Goal: Check status: Check status

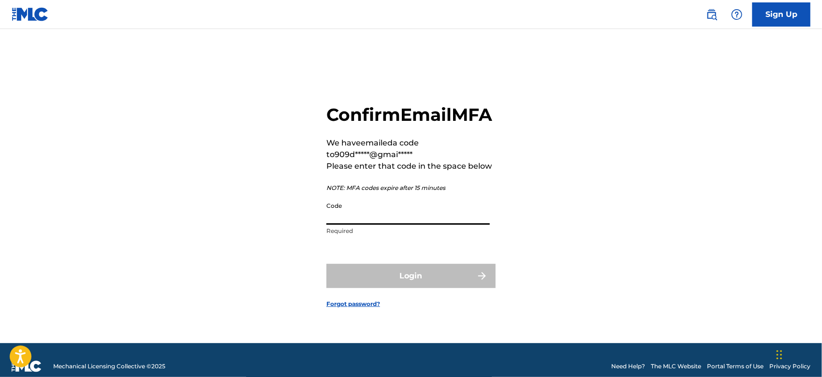
click at [351, 223] on input "Code" at bounding box center [408, 211] width 163 height 28
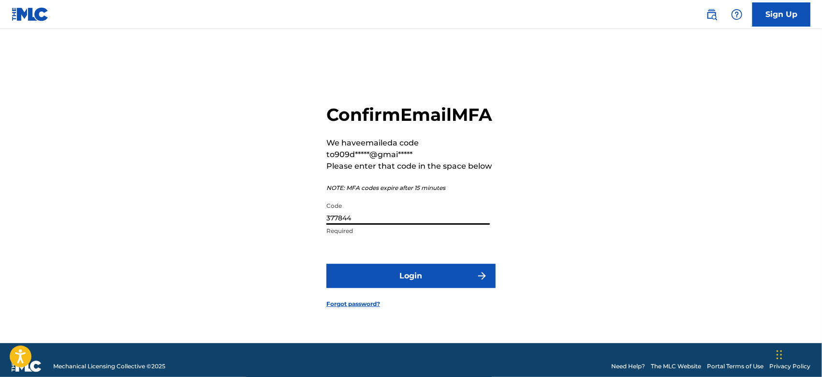
type input "377844"
click at [387, 284] on button "Login" at bounding box center [411, 276] width 169 height 24
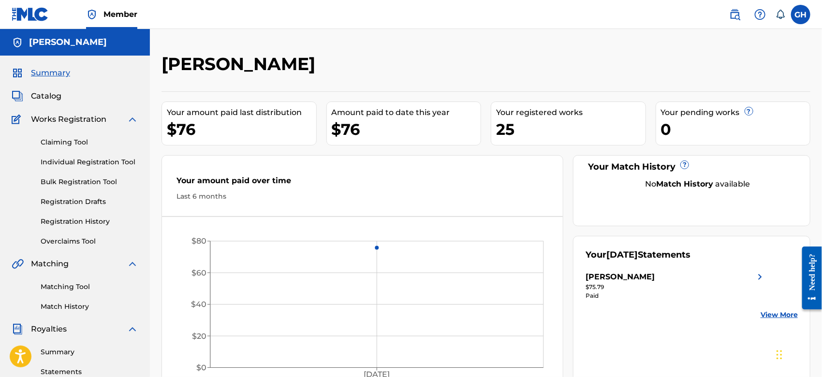
click at [45, 91] on span "Catalog" at bounding box center [46, 96] width 30 height 12
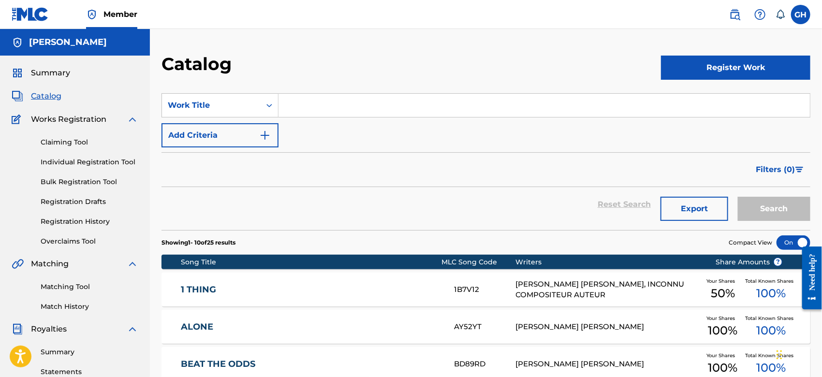
click at [48, 72] on span "Summary" at bounding box center [50, 73] width 39 height 12
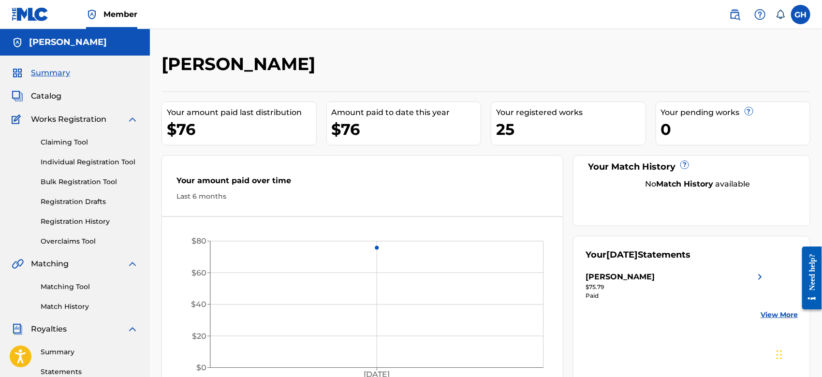
click at [69, 221] on link "Registration History" at bounding box center [90, 222] width 98 height 10
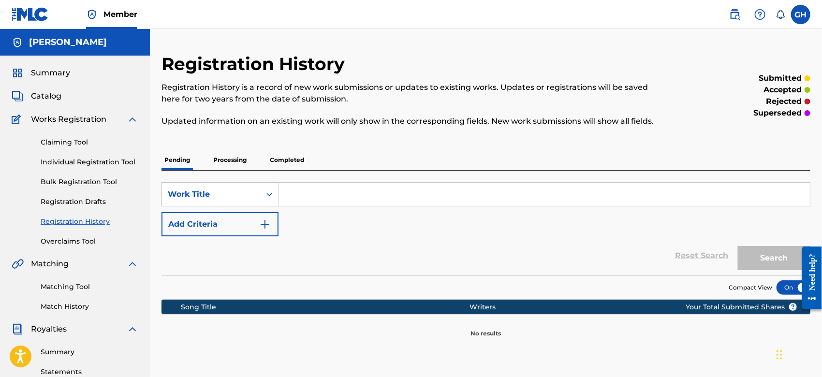
click at [249, 163] on p "Processing" at bounding box center [229, 160] width 39 height 20
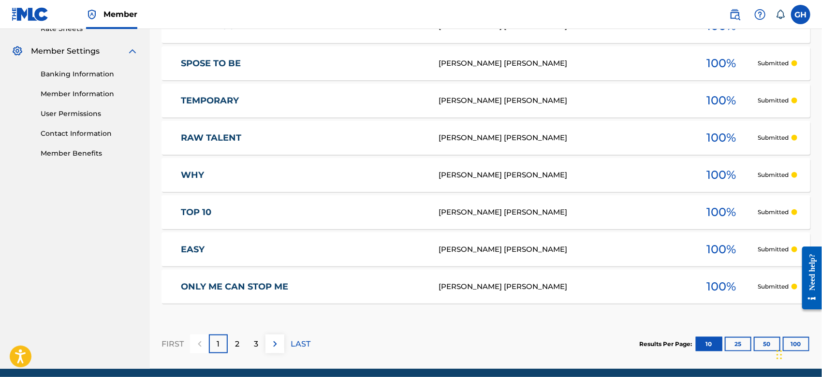
scroll to position [421, 0]
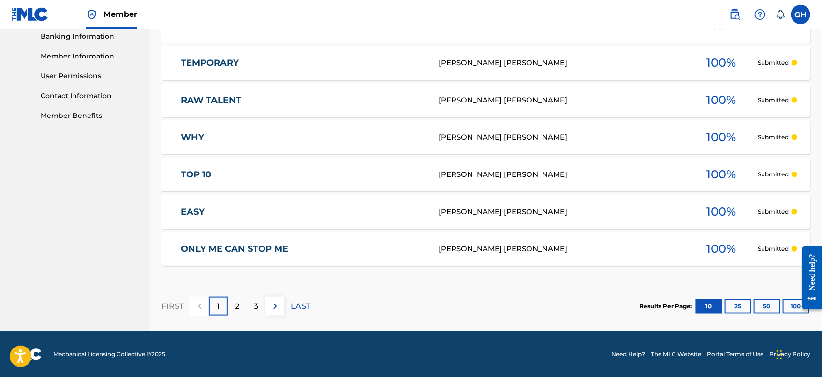
click at [236, 303] on p "2" at bounding box center [237, 307] width 4 height 12
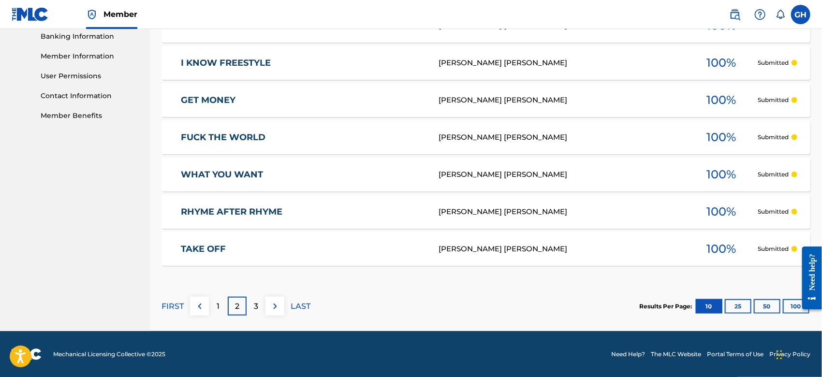
click at [259, 306] on div "3" at bounding box center [256, 306] width 19 height 19
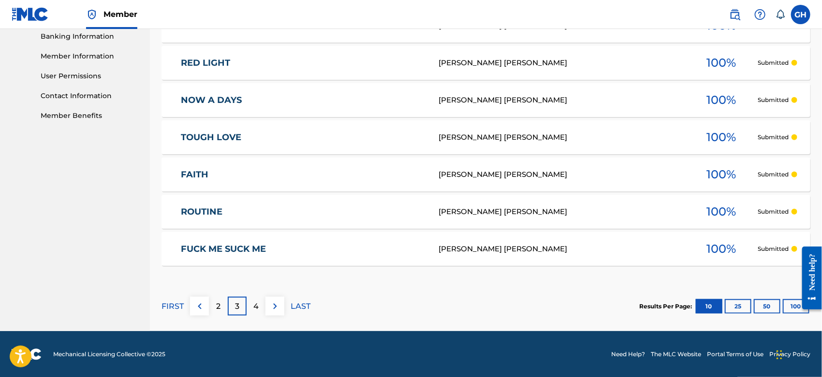
click at [253, 303] on p "4" at bounding box center [255, 307] width 5 height 12
click at [259, 303] on div "5" at bounding box center [256, 306] width 19 height 19
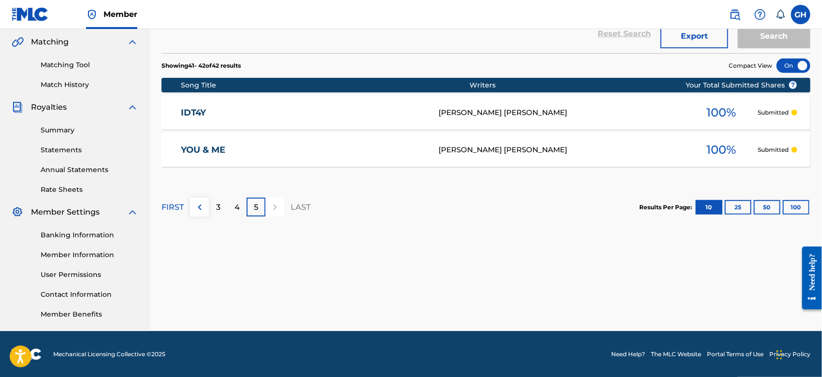
click at [201, 208] on img at bounding box center [200, 208] width 12 height 12
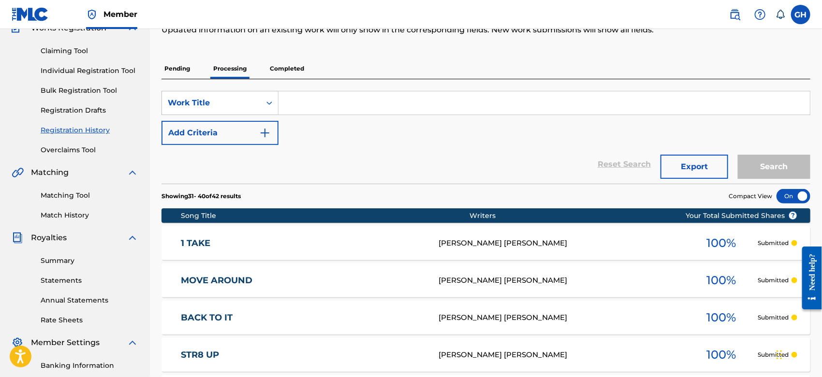
scroll to position [93, 0]
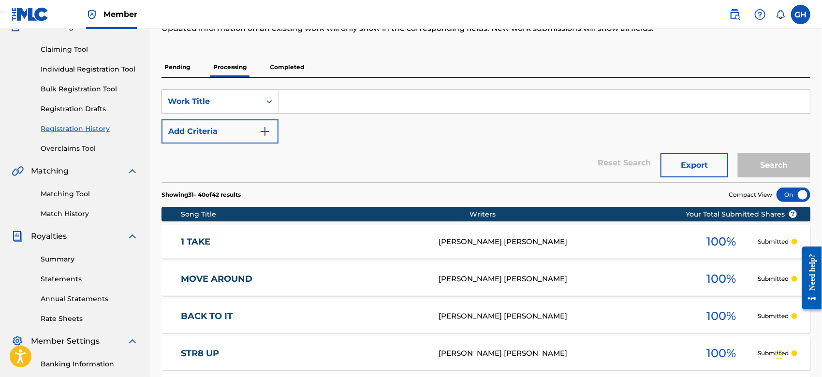
click at [290, 69] on p "Completed" at bounding box center [287, 67] width 40 height 20
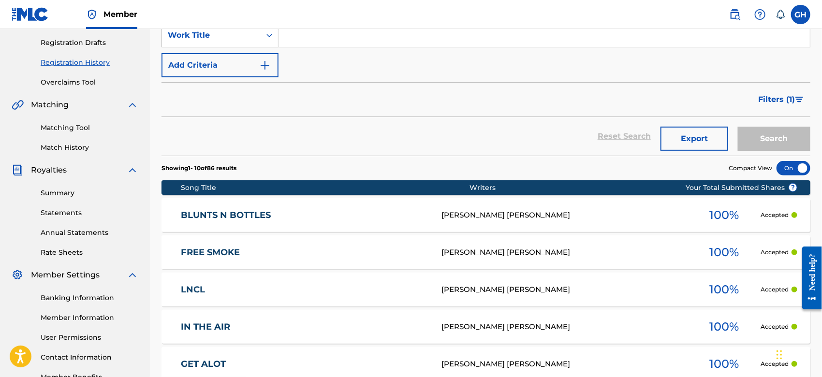
scroll to position [164, 0]
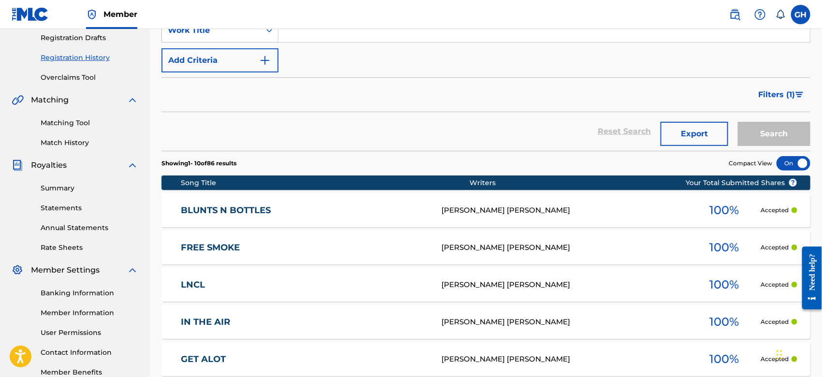
click at [780, 169] on div at bounding box center [794, 163] width 34 height 15
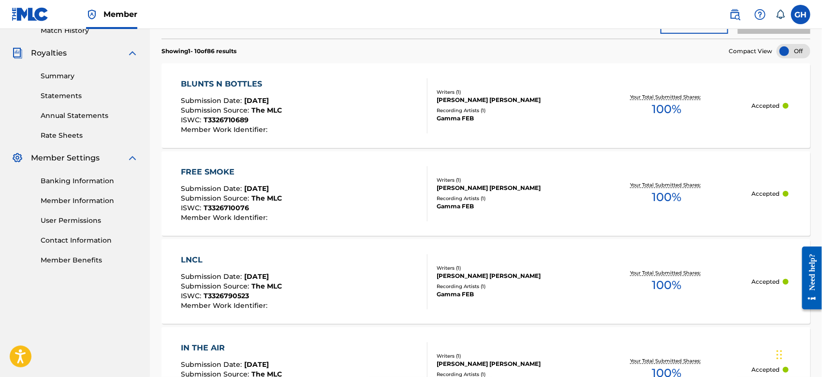
scroll to position [174, 0]
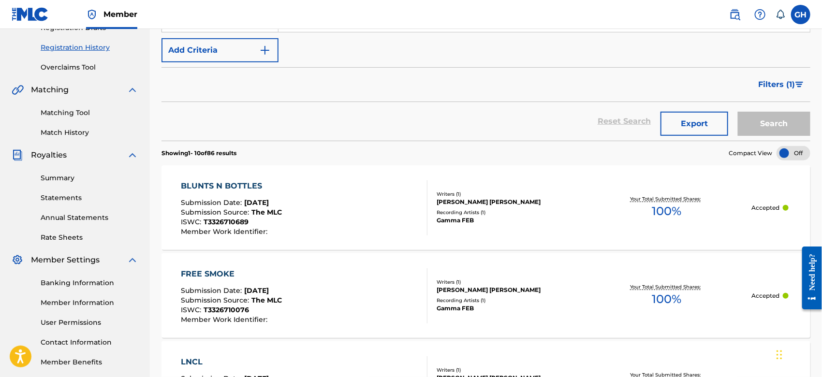
click at [783, 81] on span "Filters ( 1 )" at bounding box center [776, 85] width 37 height 12
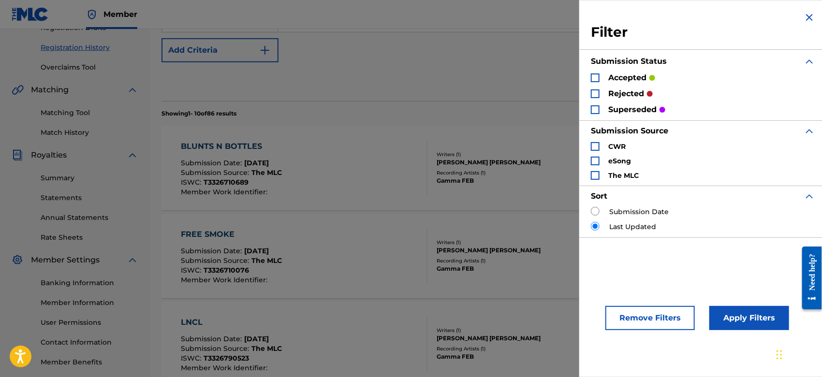
click at [594, 207] on input "Search Form" at bounding box center [595, 211] width 9 height 9
radio input "true"
click at [595, 225] on input "Search Form" at bounding box center [595, 226] width 9 height 9
radio input "true"
click at [380, 86] on div "Reset Search Export Search" at bounding box center [486, 81] width 649 height 39
